Goal: Task Accomplishment & Management: Manage account settings

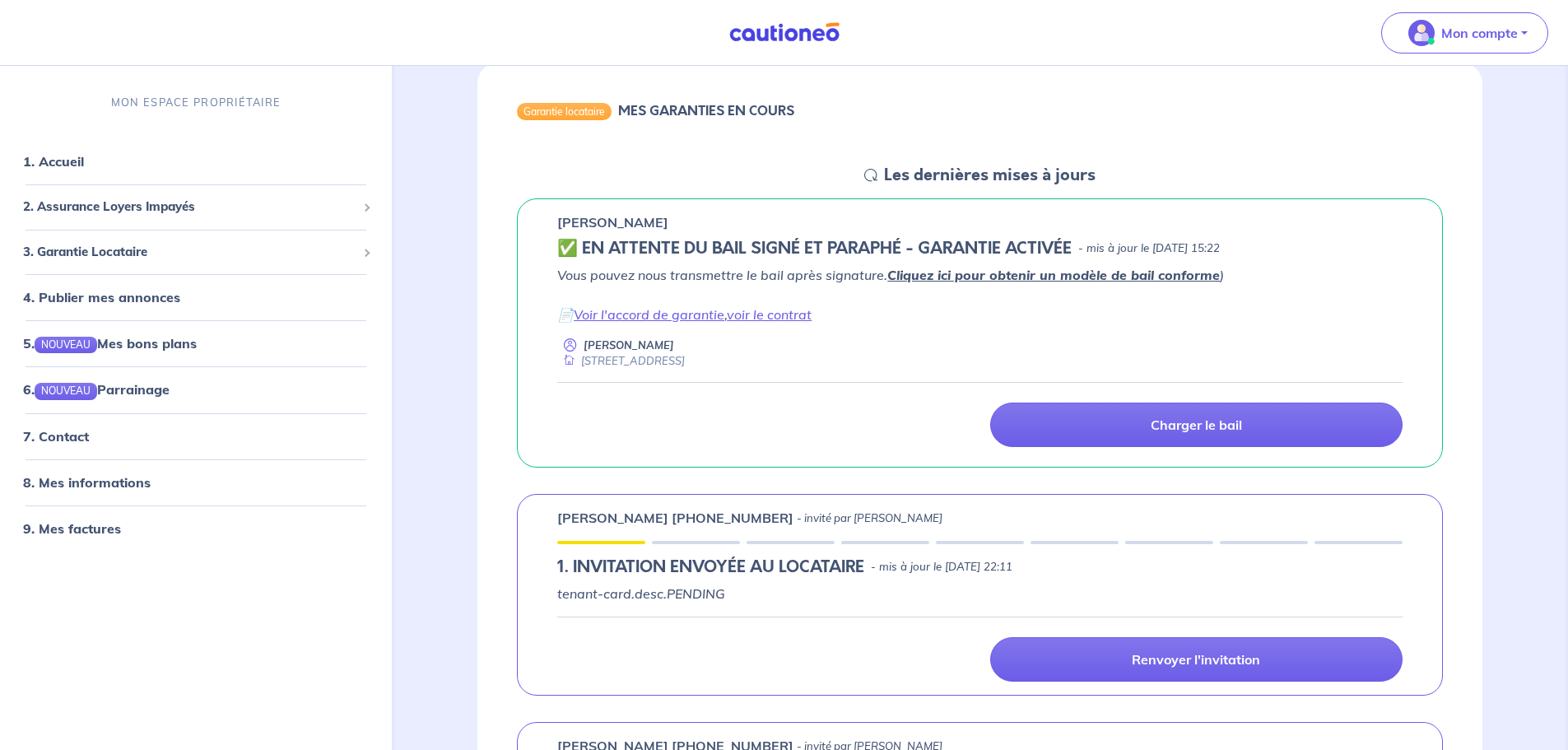
scroll to position [164, 0]
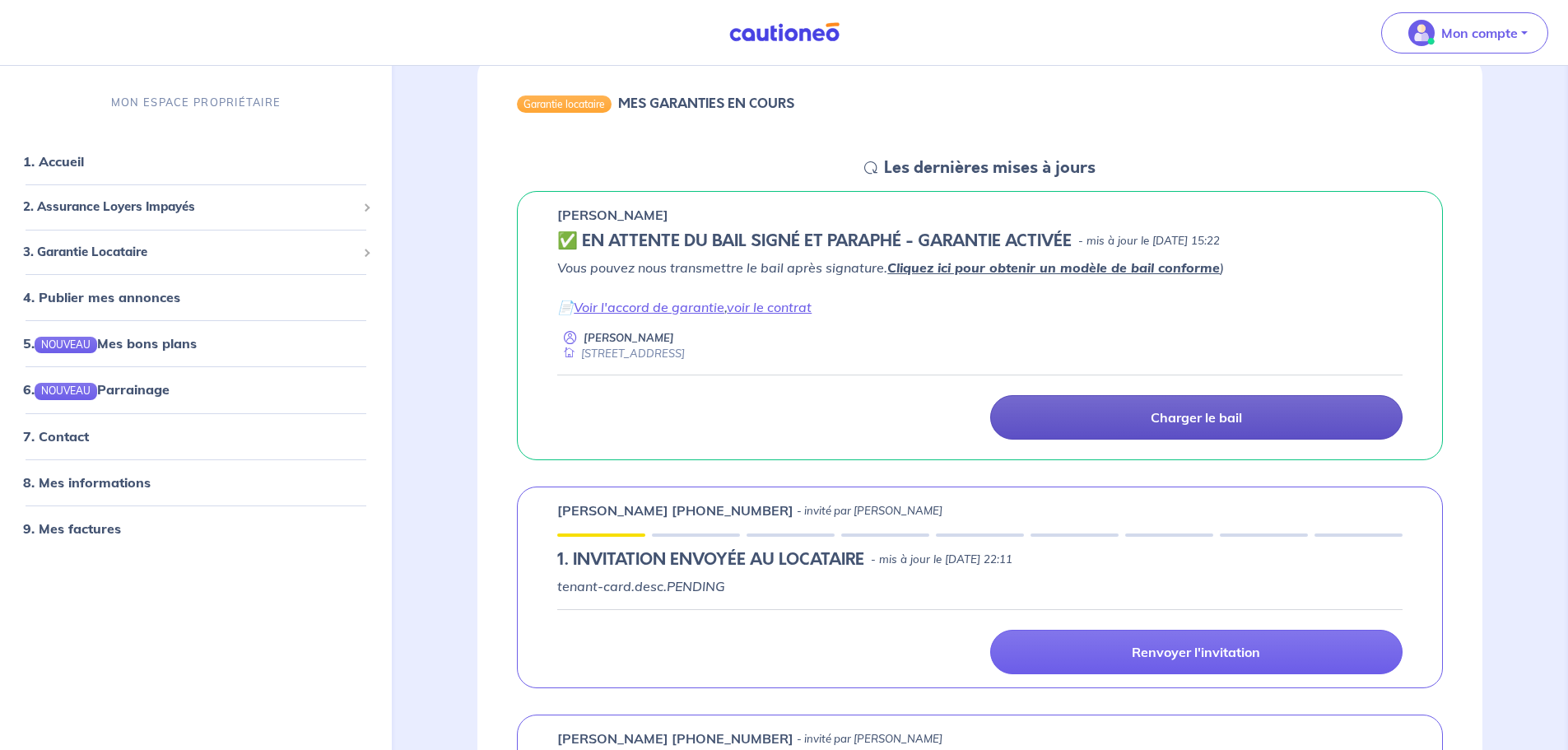
click at [1151, 416] on p "Charger le bail" at bounding box center [1196, 417] width 92 height 16
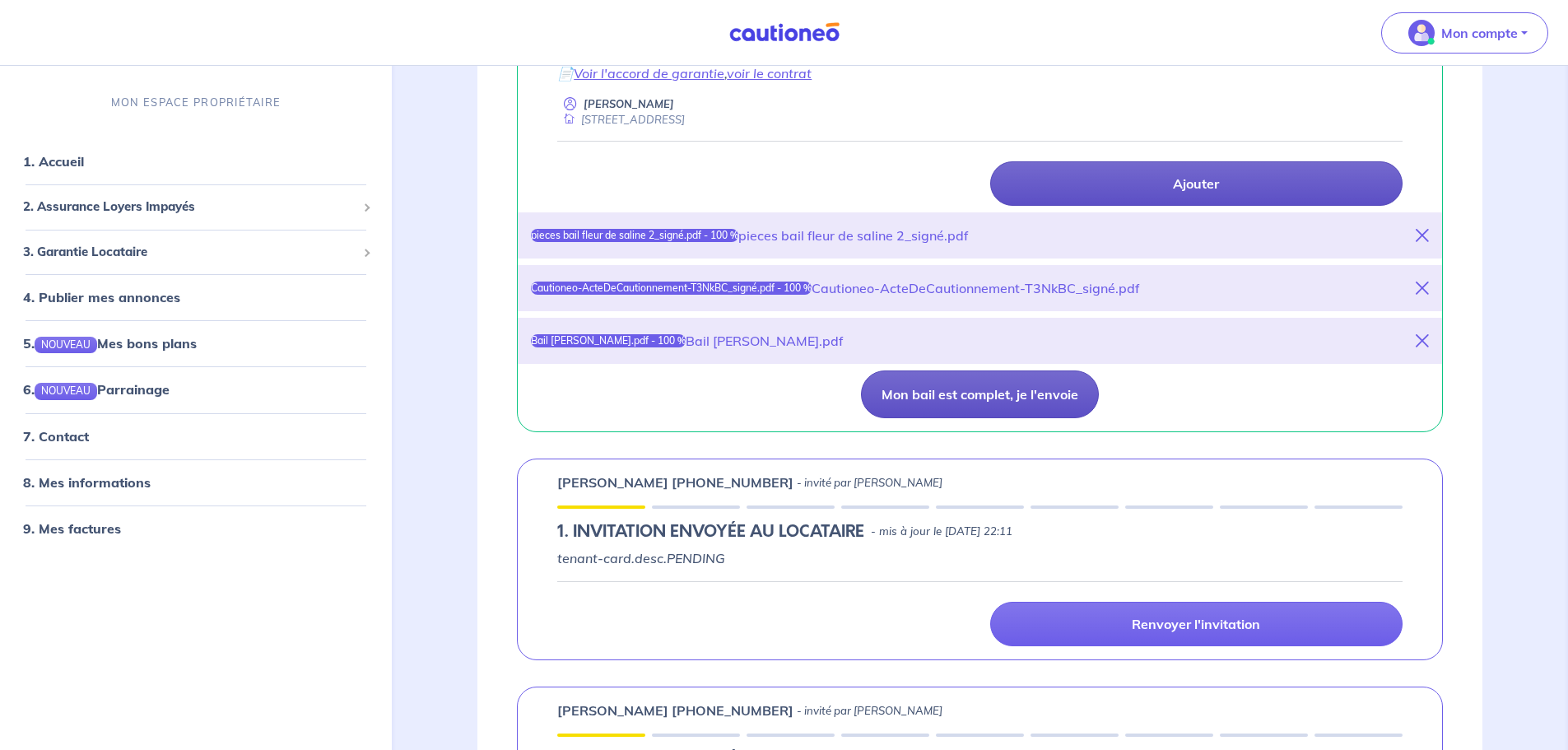
scroll to position [411, 0]
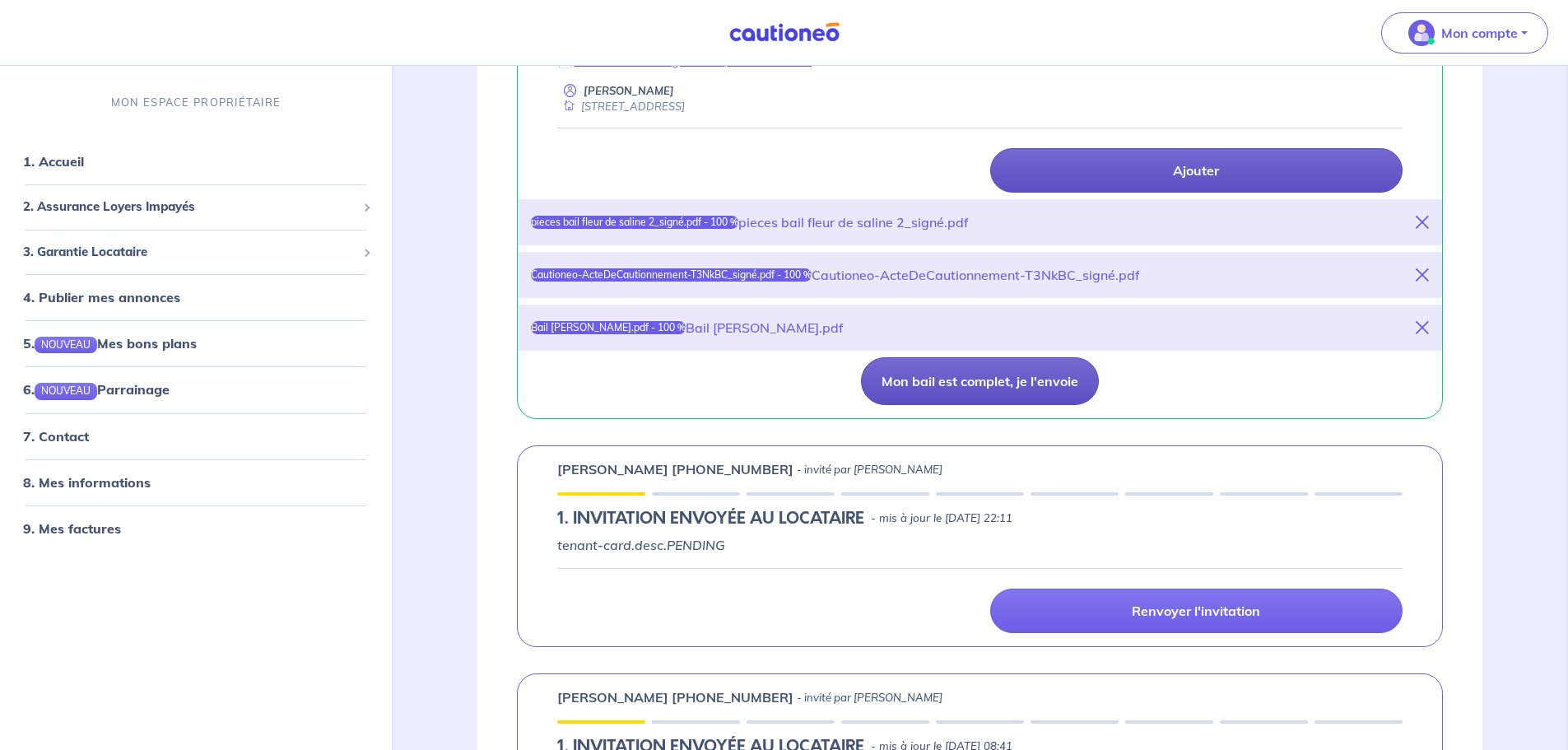
click at [948, 378] on button "Mon bail est complet, je l'envoie" at bounding box center [980, 381] width 238 height 48
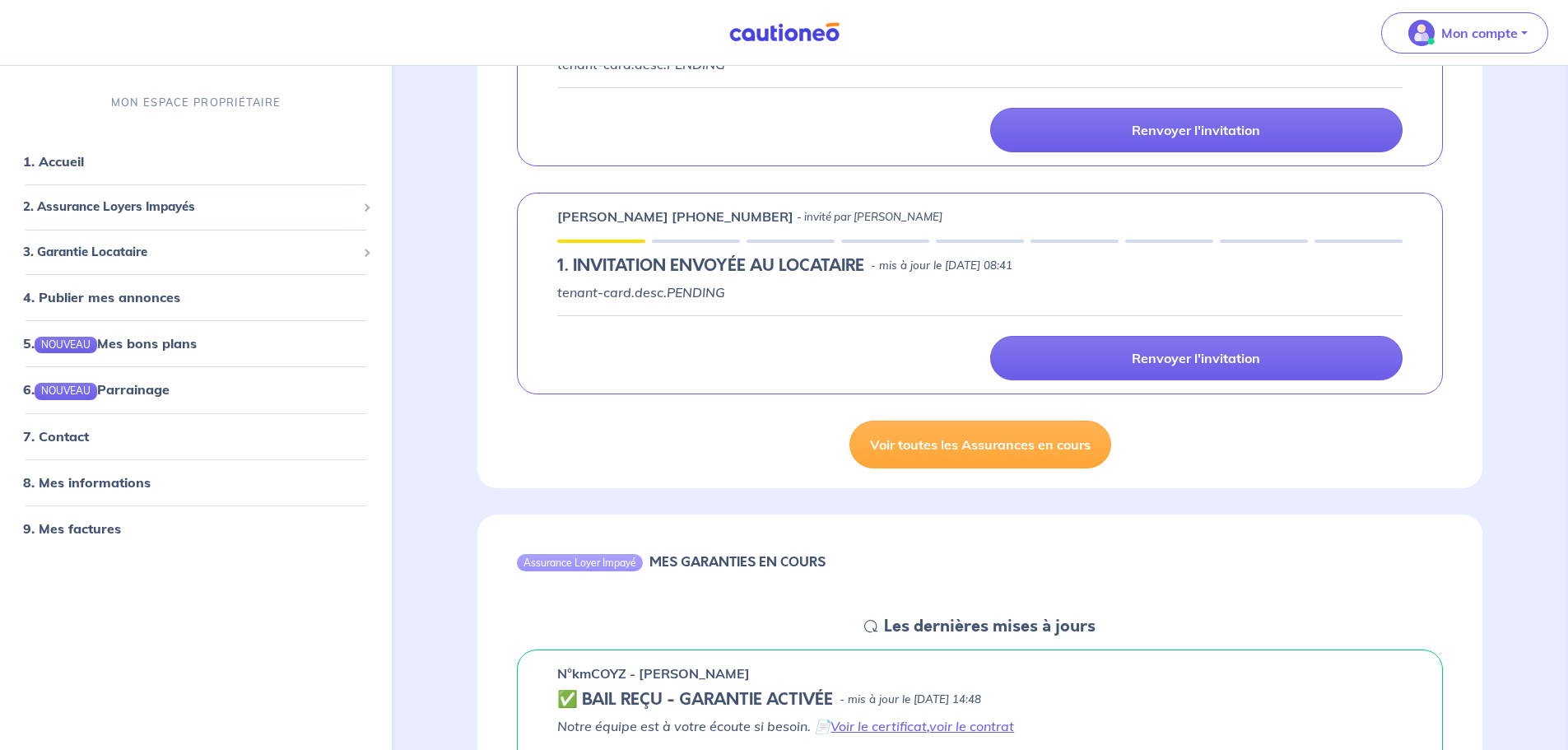
scroll to position [741, 0]
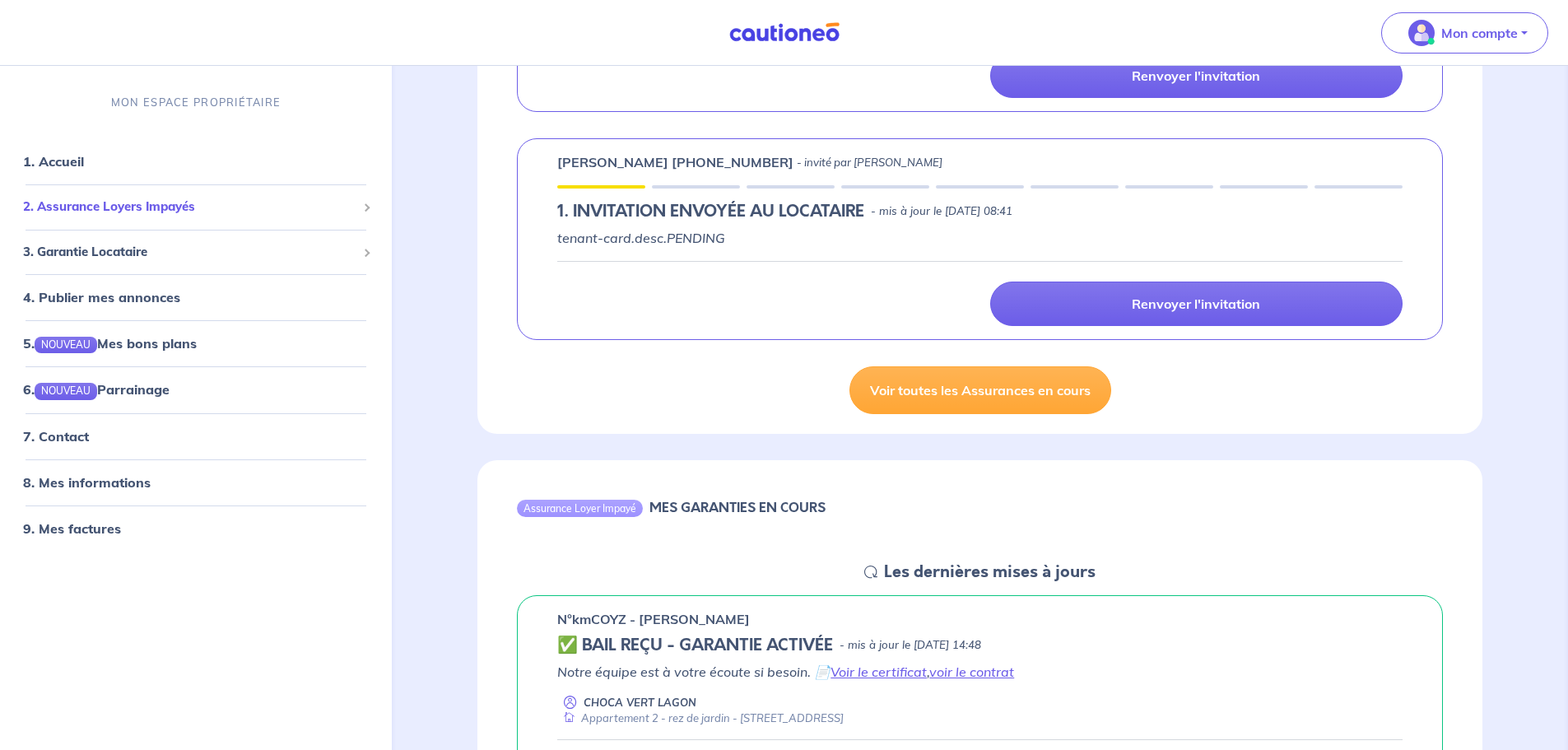
click at [143, 202] on span "2. Assurance Loyers Impayés" at bounding box center [189, 207] width 333 height 19
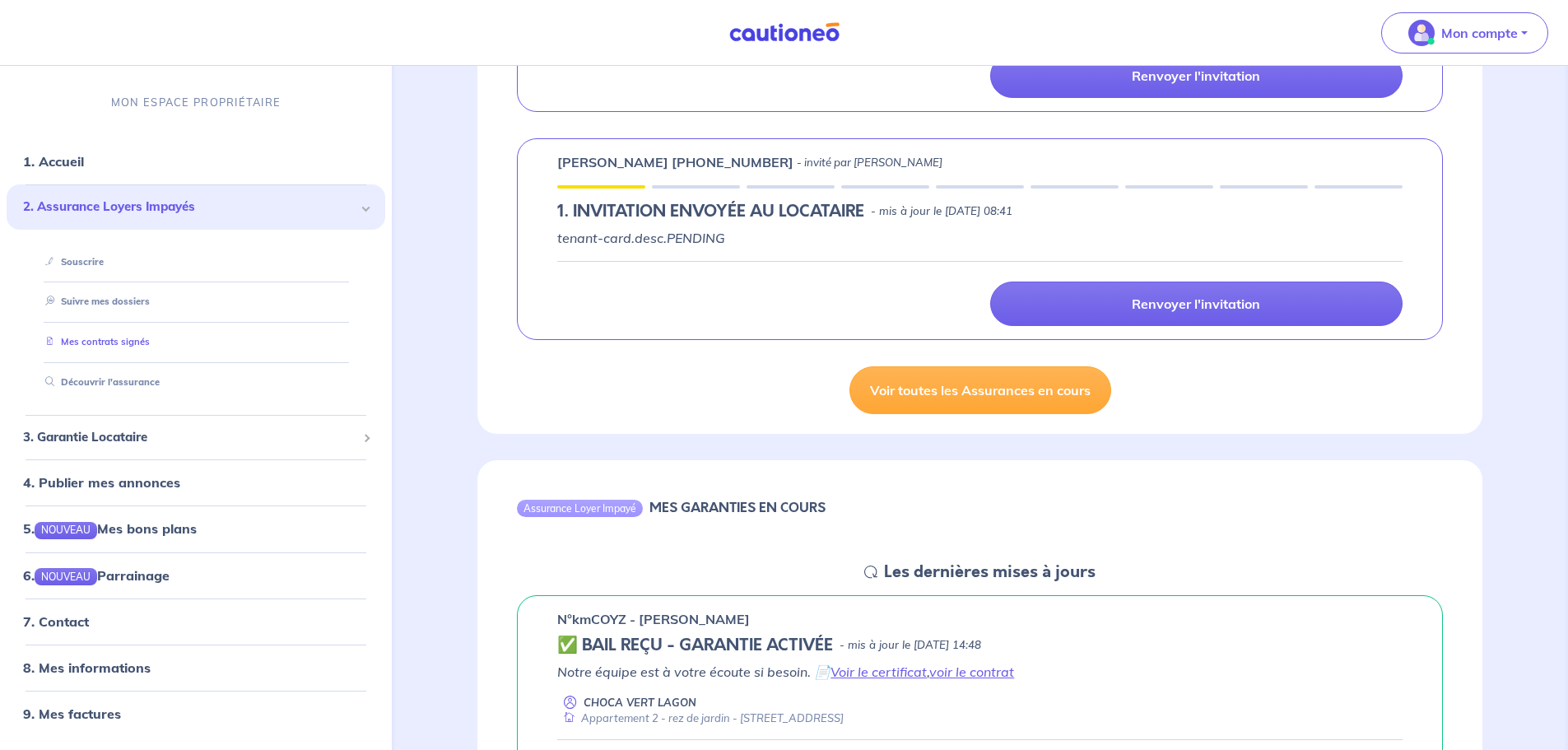
click at [92, 344] on link "Mes contrats signés" at bounding box center [94, 342] width 111 height 11
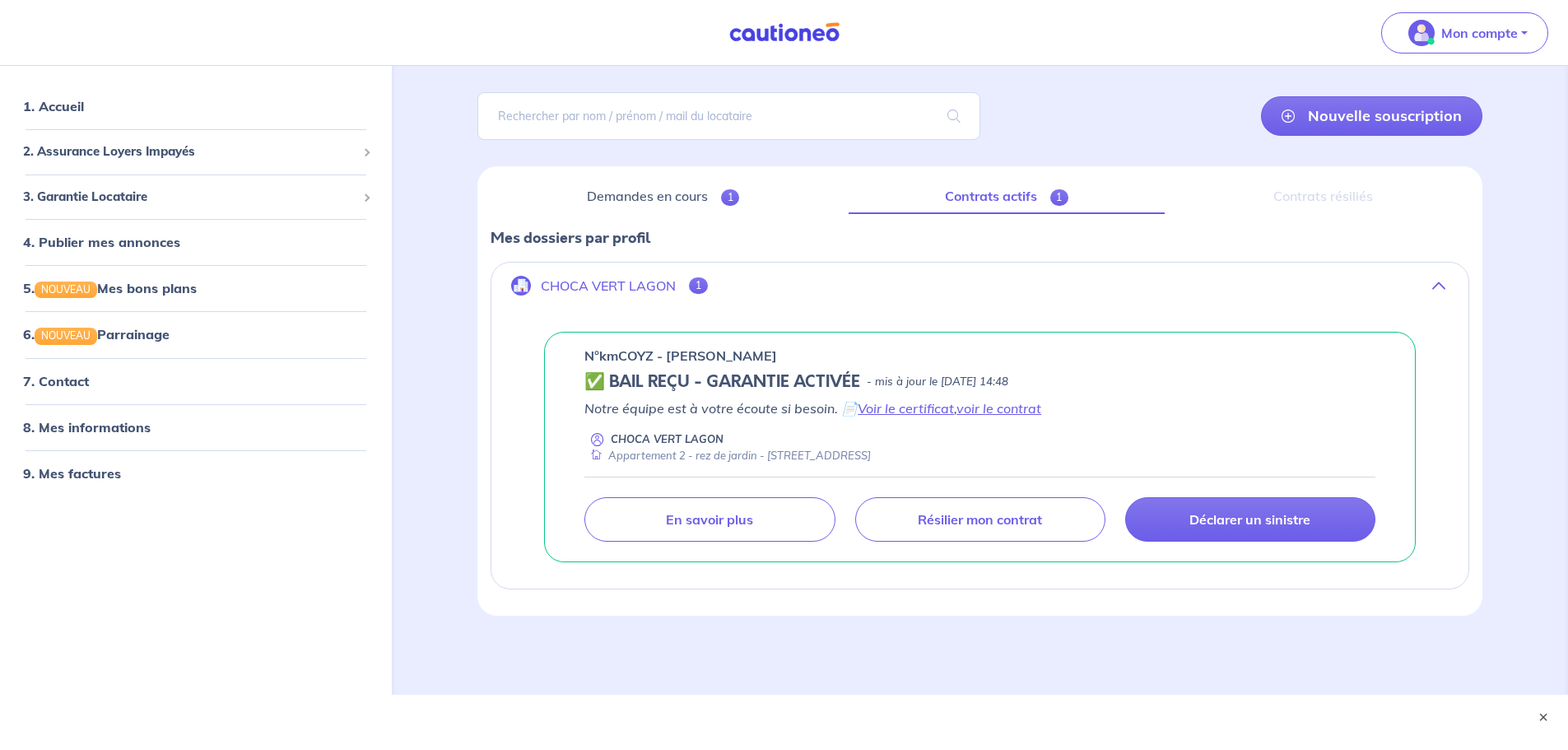
scroll to position [111, 0]
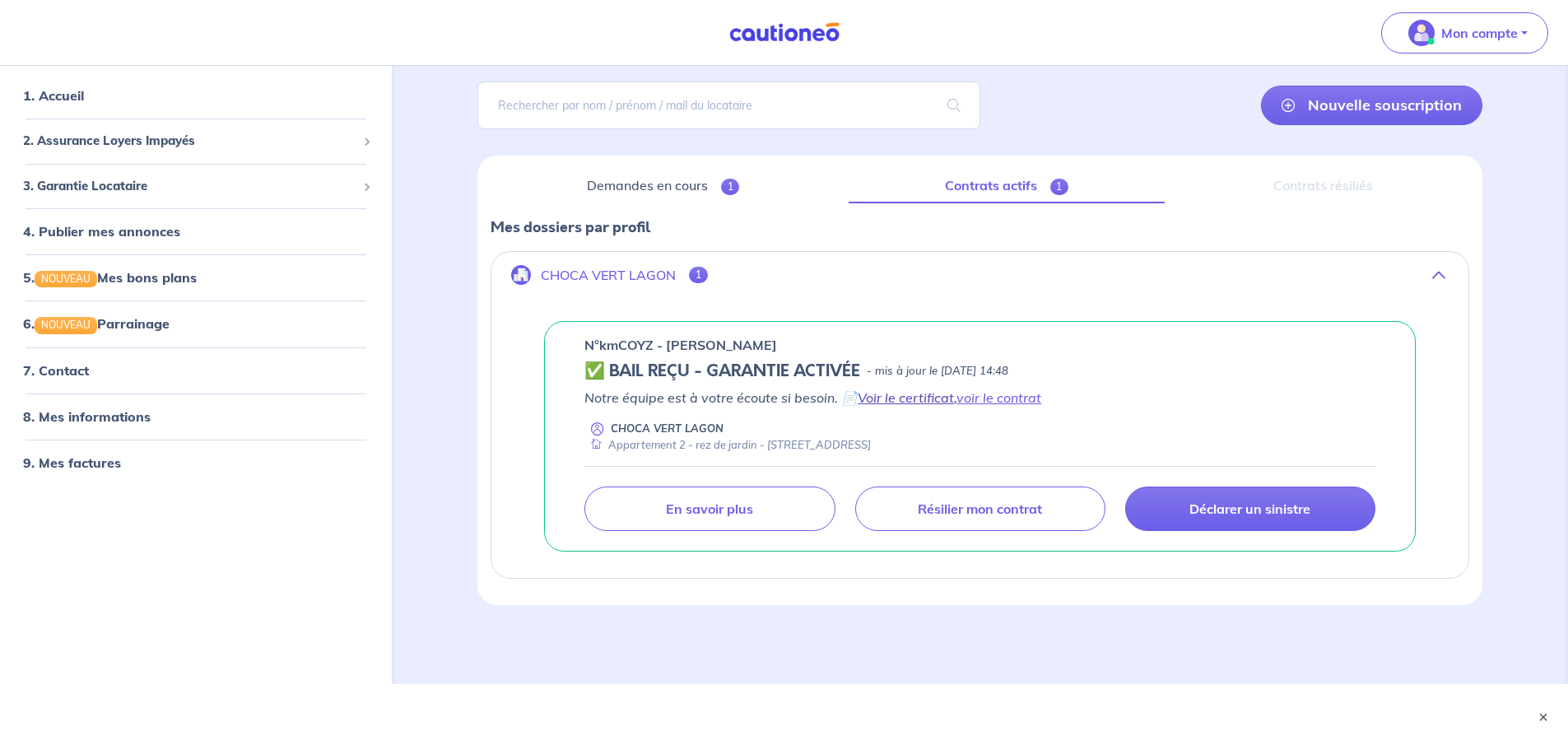
click at [913, 397] on link "Voir le certificat" at bounding box center [906, 397] width 96 height 16
click at [984, 400] on link "voir le contrat" at bounding box center [999, 397] width 85 height 16
click at [101, 468] on link "9. Mes factures" at bounding box center [70, 462] width 95 height 16
